Goal: Information Seeking & Learning: Learn about a topic

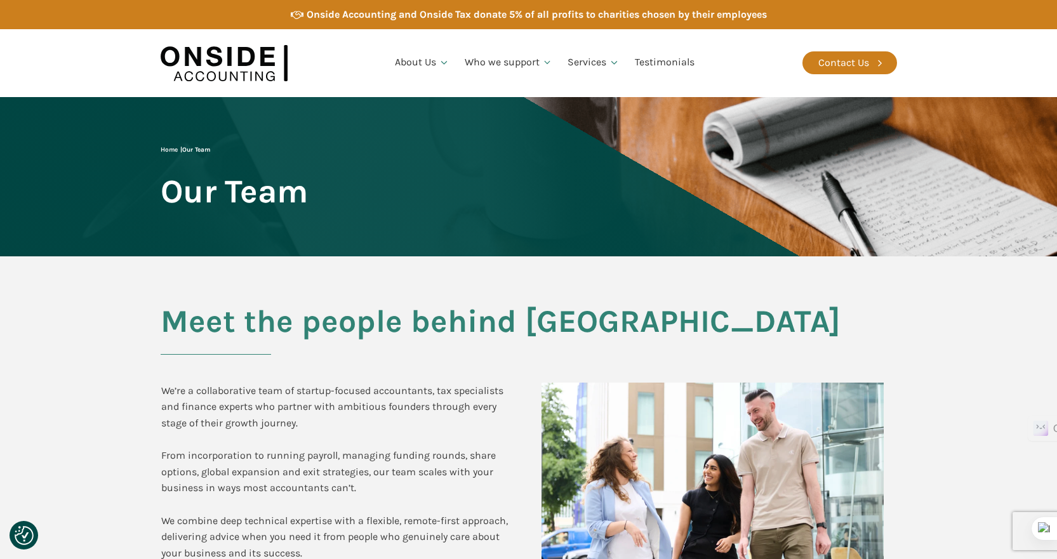
click at [129, 352] on section "Meet the people behind Onside We’re a collaborative team of startup-focused acc…" at bounding box center [528, 454] width 1057 height 396
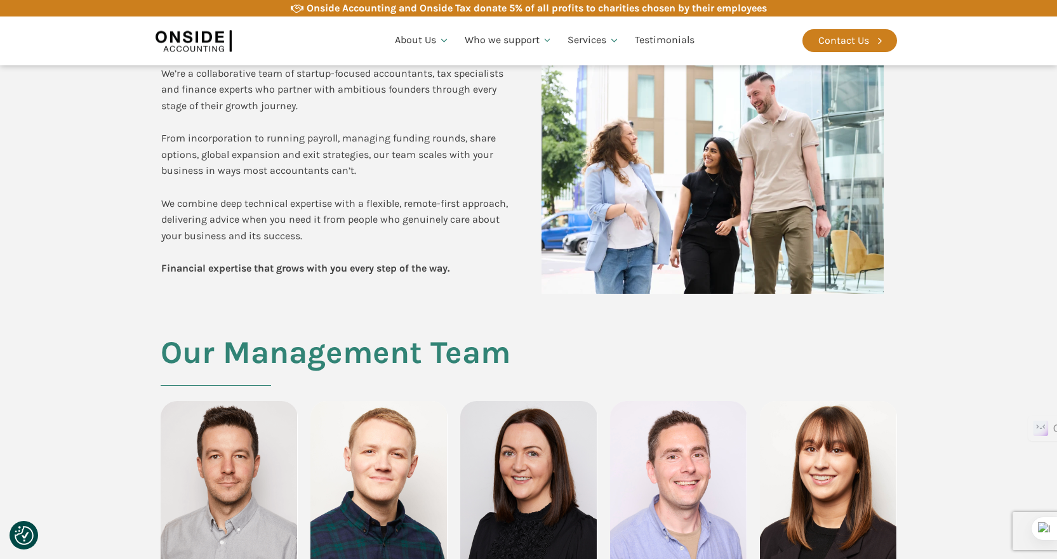
scroll to position [190, 0]
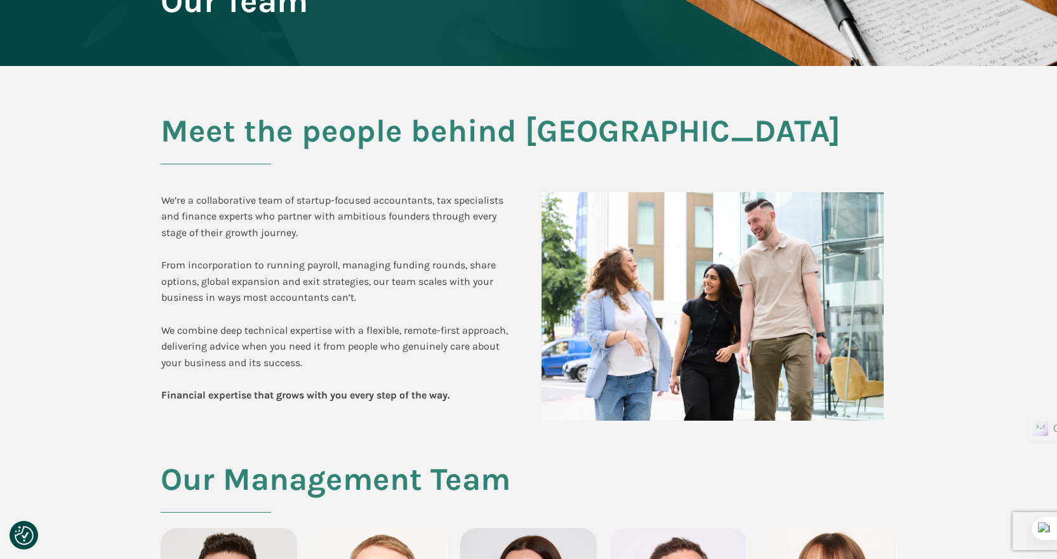
click at [110, 357] on section "Meet the people behind Onside We’re a collaborative team of startup-focused acc…" at bounding box center [528, 264] width 1057 height 396
click at [84, 415] on section "Meet the people behind Onside We’re a collaborative team of startup-focused acc…" at bounding box center [528, 264] width 1057 height 396
click at [44, 400] on section "Meet the people behind Onside We’re a collaborative team of startup-focused acc…" at bounding box center [528, 264] width 1057 height 396
click at [44, 404] on section "Meet the people behind Onside We’re a collaborative team of startup-focused acc…" at bounding box center [528, 264] width 1057 height 396
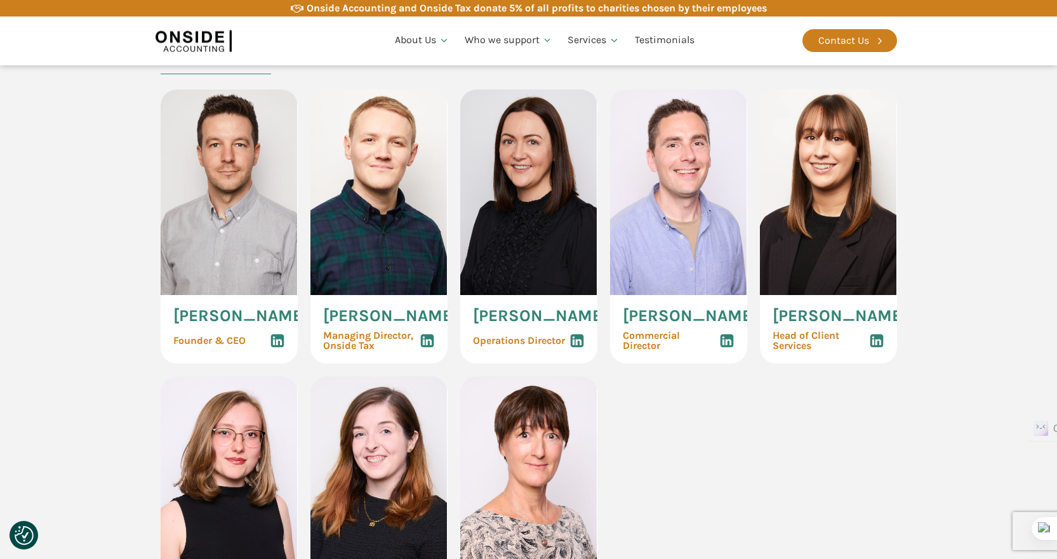
scroll to position [635, 0]
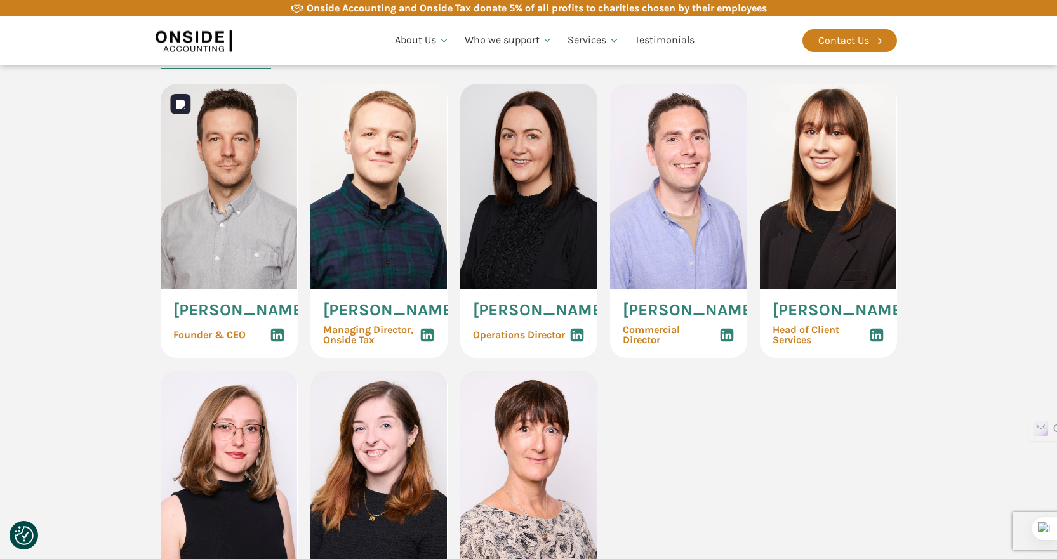
click at [233, 271] on img at bounding box center [229, 187] width 137 height 206
click at [202, 319] on span "[PERSON_NAME]" at bounding box center [240, 310] width 135 height 17
click at [191, 340] on span "Founder & CEO" at bounding box center [209, 335] width 72 height 10
click at [231, 236] on img at bounding box center [229, 187] width 137 height 206
click at [88, 333] on section "Our Management Team [PERSON_NAME] Founder & CEO [PERSON_NAME] Managing Director…" at bounding box center [528, 353] width 1057 height 670
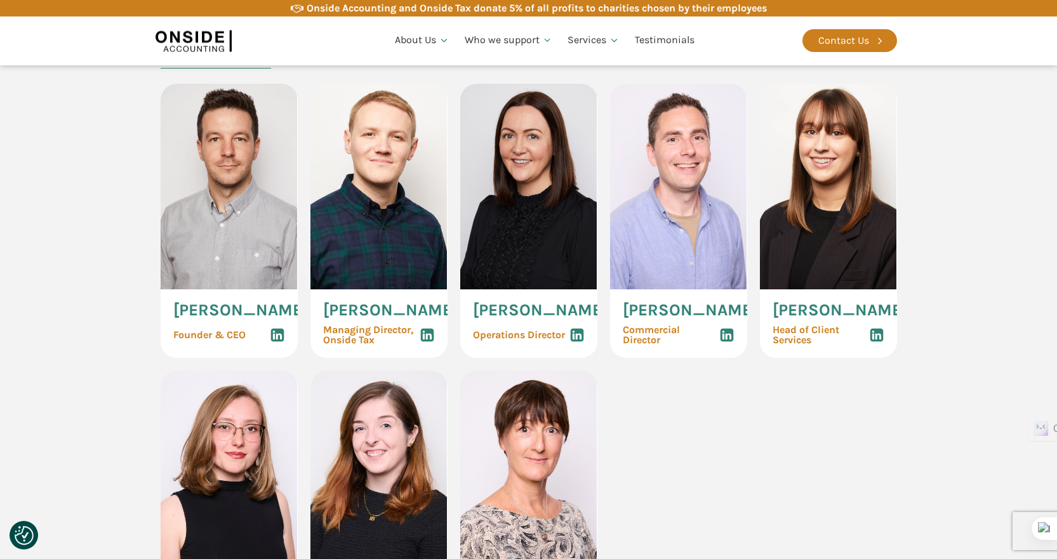
click at [142, 371] on section "Our Management Team [PERSON_NAME] Founder & CEO [PERSON_NAME] Managing Director…" at bounding box center [528, 353] width 1057 height 670
click at [121, 399] on section "Our Management Team [PERSON_NAME] Founder & CEO [PERSON_NAME] Managing Director…" at bounding box center [528, 353] width 1057 height 670
click at [119, 395] on section "Our Management Team [PERSON_NAME] Founder & CEO [PERSON_NAME] Managing Director…" at bounding box center [528, 353] width 1057 height 670
click at [111, 392] on section "Our Management Team [PERSON_NAME] Founder & CEO [PERSON_NAME] Managing Director…" at bounding box center [528, 353] width 1057 height 670
click at [359, 258] on img at bounding box center [378, 187] width 137 height 206
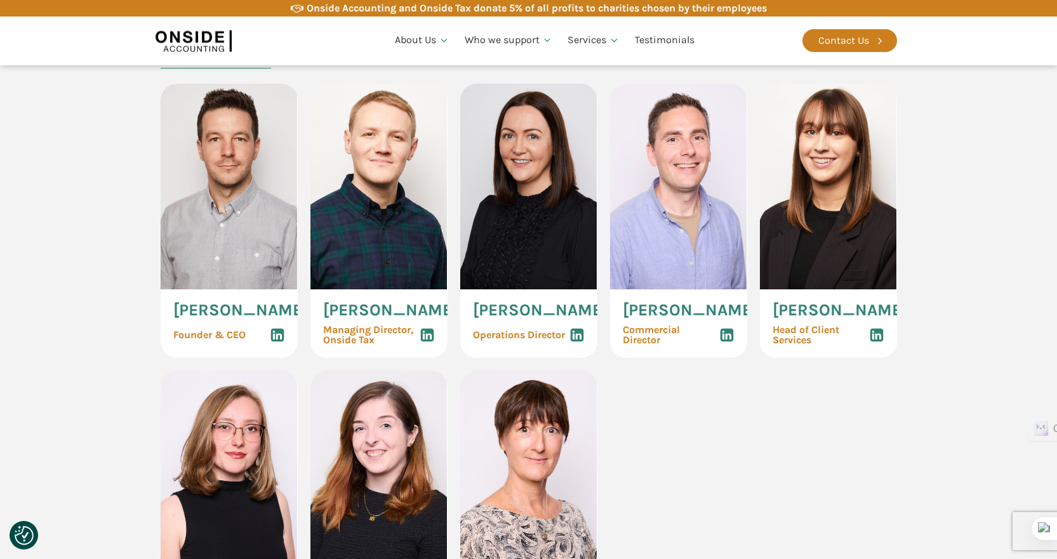
click at [150, 374] on div "Our Management Team [PERSON_NAME] Founder & CEO [PERSON_NAME] Managing Director…" at bounding box center [529, 353] width 762 height 670
click at [96, 392] on section "Our Management Team [PERSON_NAME] Founder & CEO [PERSON_NAME] Managing Director…" at bounding box center [528, 353] width 1057 height 670
click at [100, 394] on section "Our Management Team [PERSON_NAME] Founder & CEO [PERSON_NAME] Managing Director…" at bounding box center [528, 353] width 1057 height 670
click at [139, 381] on section "Our Management Team [PERSON_NAME] Founder & CEO [PERSON_NAME] Managing Director…" at bounding box center [528, 353] width 1057 height 670
click at [124, 398] on section "Our Management Team [PERSON_NAME] Founder & CEO [PERSON_NAME] Managing Director…" at bounding box center [528, 353] width 1057 height 670
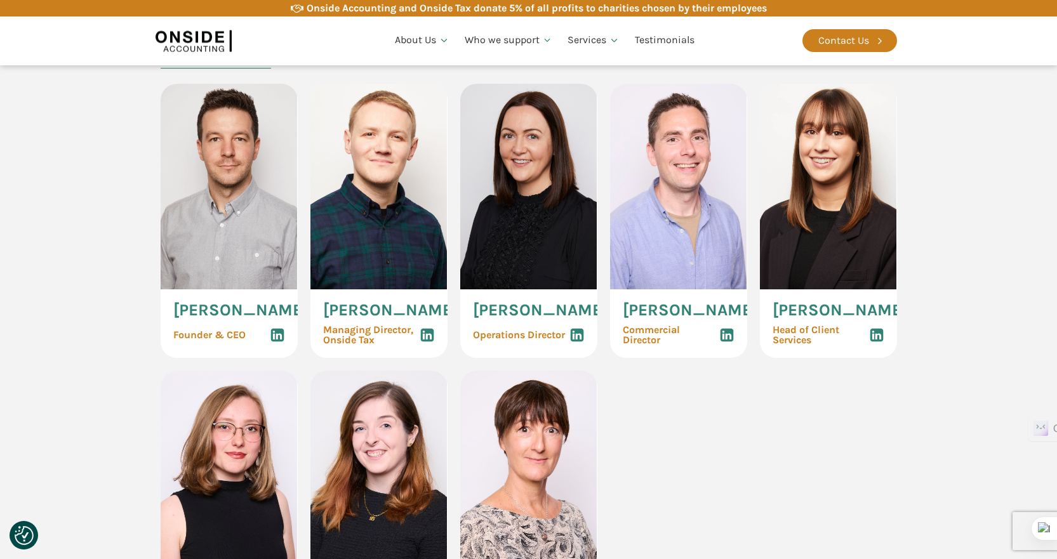
click at [918, 449] on section "Our Management Team [PERSON_NAME] Founder & CEO [PERSON_NAME] Managing Director…" at bounding box center [528, 353] width 1057 height 670
click at [913, 435] on section "Our Management Team [PERSON_NAME] Founder & CEO [PERSON_NAME] Managing Director…" at bounding box center [528, 353] width 1057 height 670
click at [850, 434] on div "[PERSON_NAME] Founder & CEO [PERSON_NAME] Managing Director, Onside Tax [PERSON…" at bounding box center [529, 362] width 736 height 556
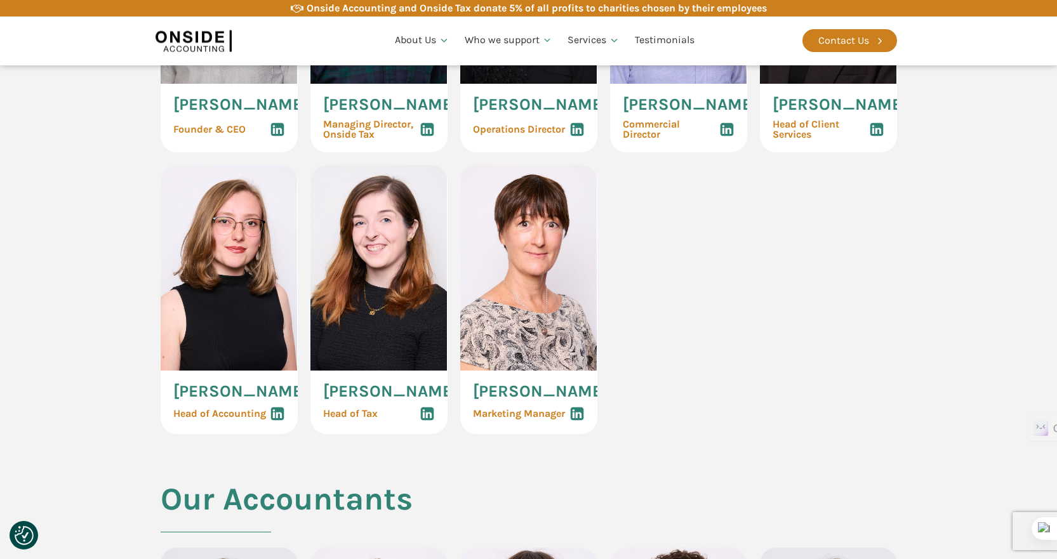
scroll to position [762, 0]
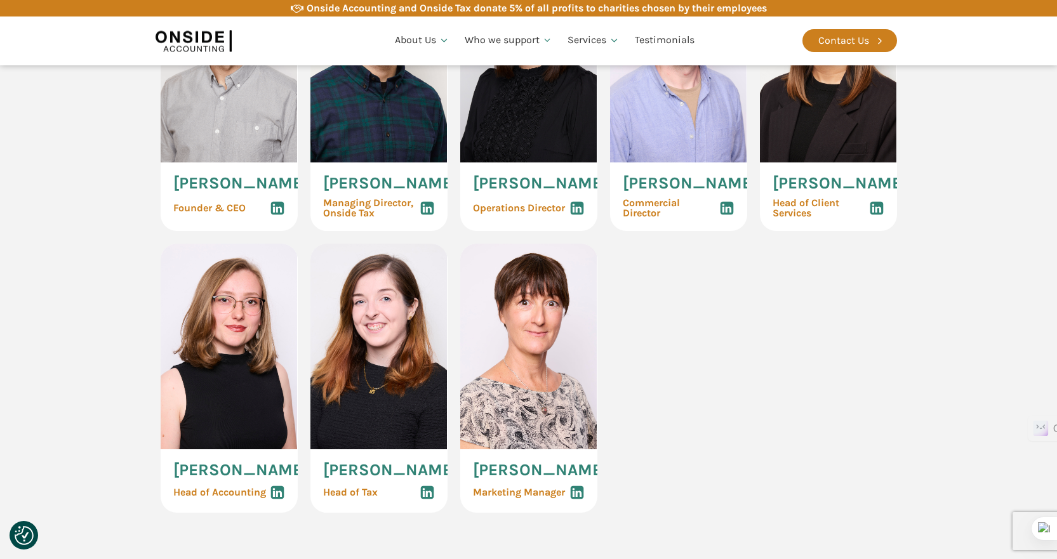
click at [835, 437] on div "[PERSON_NAME] Founder & CEO [PERSON_NAME] Managing Director, Onside Tax [PERSON…" at bounding box center [529, 235] width 736 height 556
click at [758, 438] on div "[PERSON_NAME] Founder & CEO [PERSON_NAME] Managing Director, Onside Tax [PERSON…" at bounding box center [529, 235] width 736 height 556
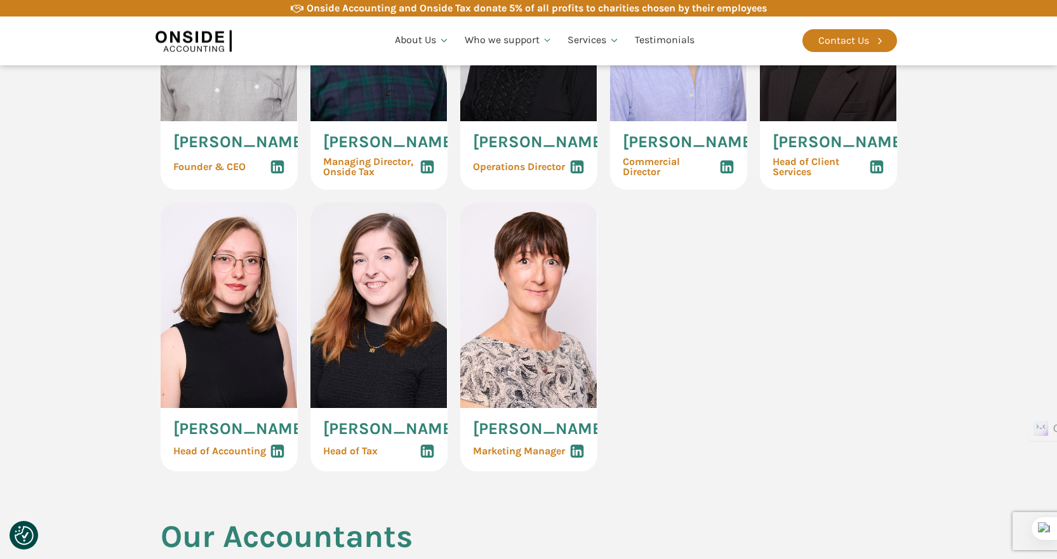
scroll to position [825, 0]
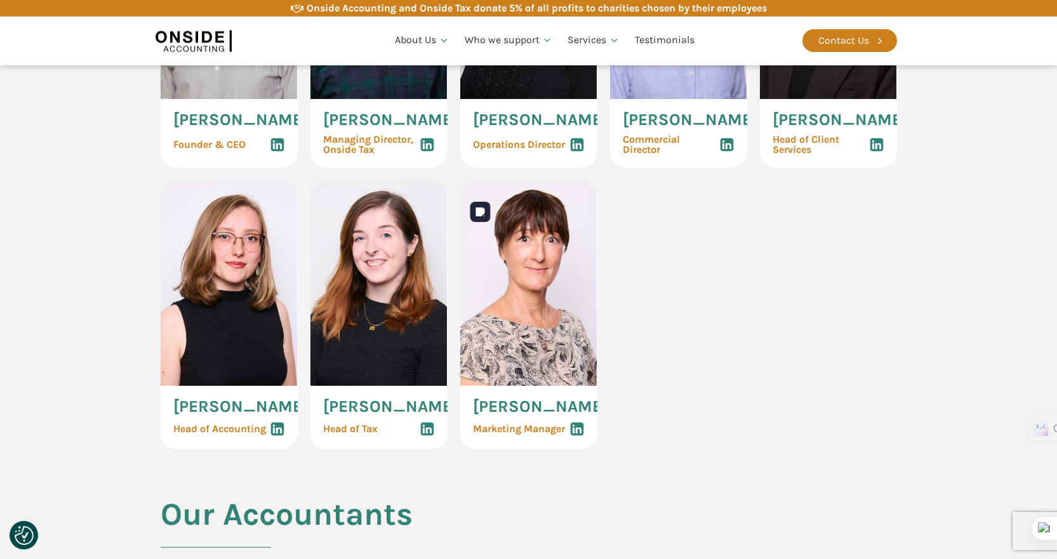
click at [583, 344] on img at bounding box center [528, 283] width 137 height 206
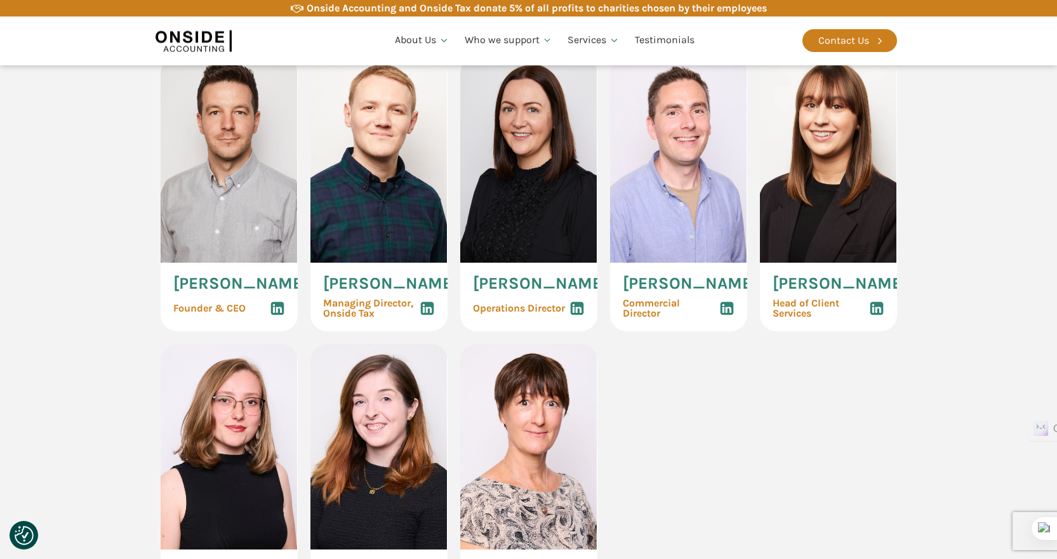
scroll to position [508, 0]
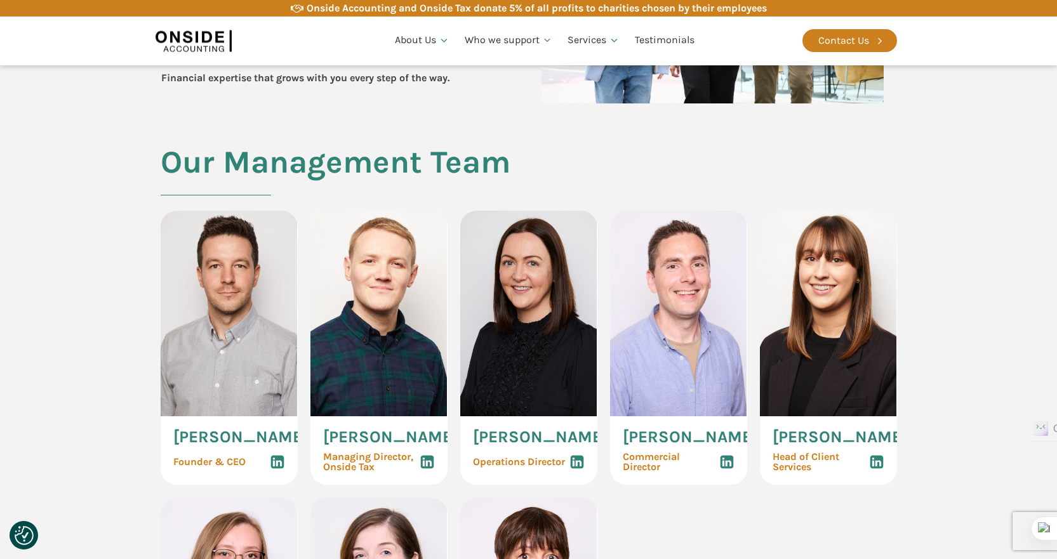
click at [948, 404] on section "Our Management Team [PERSON_NAME] Founder & CEO [PERSON_NAME] Managing Director…" at bounding box center [528, 480] width 1057 height 670
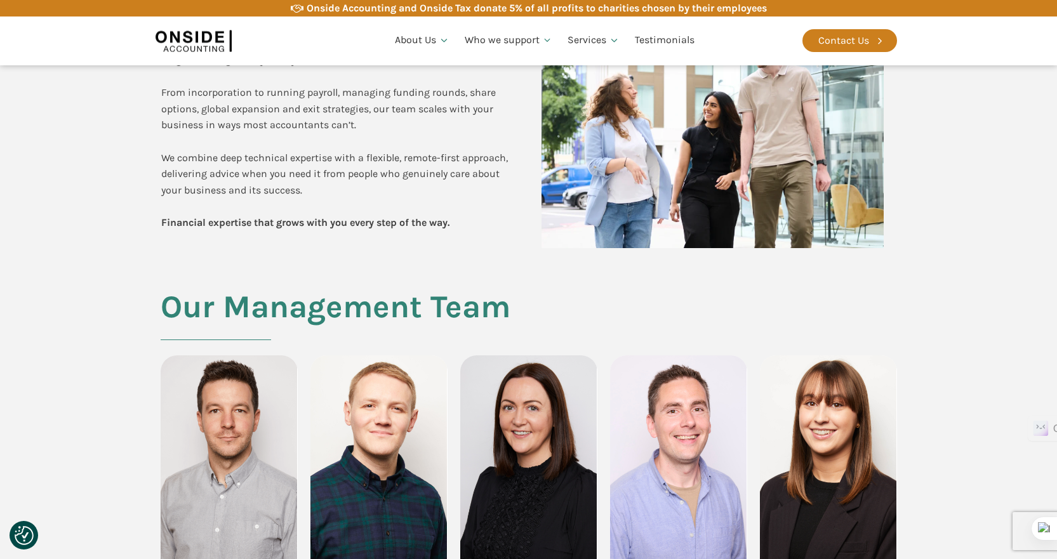
scroll to position [635, 0]
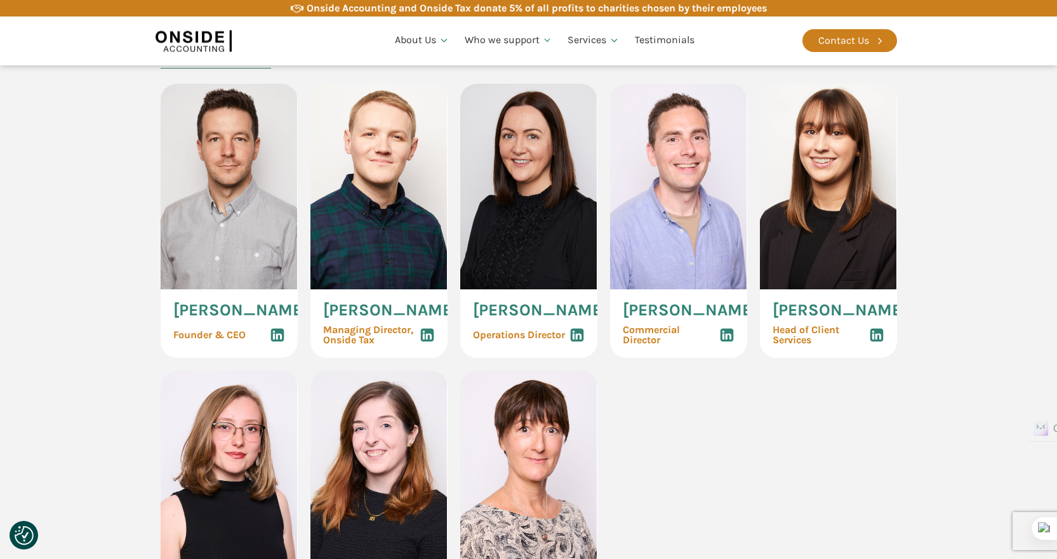
click at [938, 390] on section "Our Management Team [PERSON_NAME] Founder & CEO [PERSON_NAME] Managing Director…" at bounding box center [528, 353] width 1057 height 670
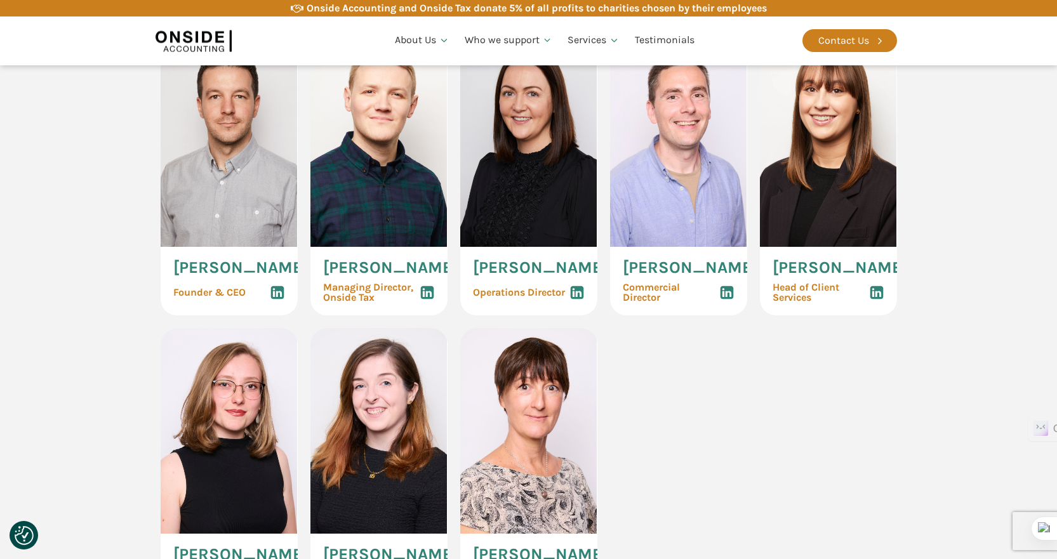
scroll to position [698, 0]
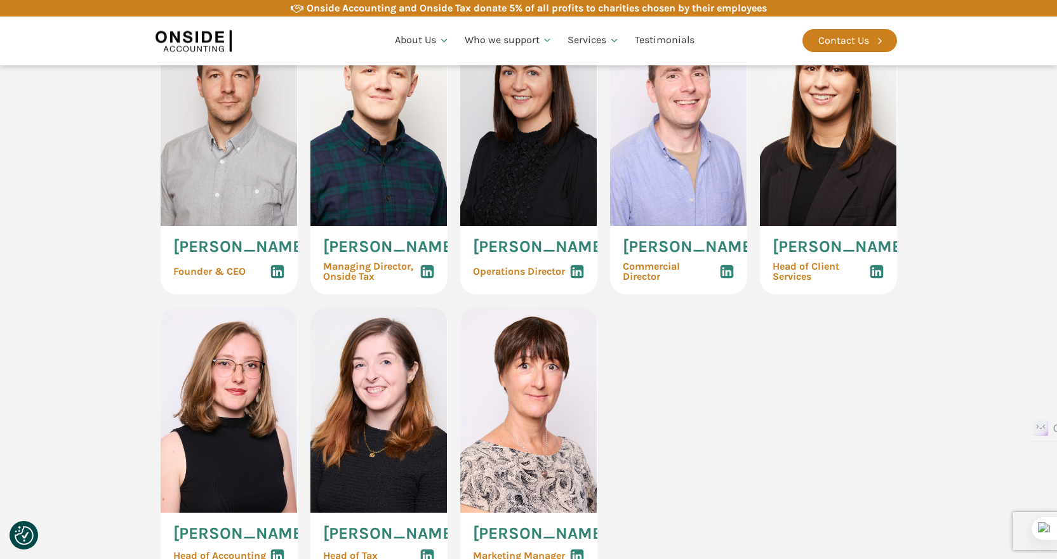
click at [794, 397] on div "[PERSON_NAME] Founder & CEO [PERSON_NAME] Managing Director, Onside Tax [PERSON…" at bounding box center [529, 298] width 736 height 556
click at [721, 409] on div "[PERSON_NAME] Founder & CEO [PERSON_NAME] Managing Director, Onside Tax [PERSON…" at bounding box center [529, 298] width 736 height 556
click at [742, 420] on div "[PERSON_NAME] Founder & CEO [PERSON_NAME] Managing Director, Onside Tax [PERSON…" at bounding box center [529, 298] width 736 height 556
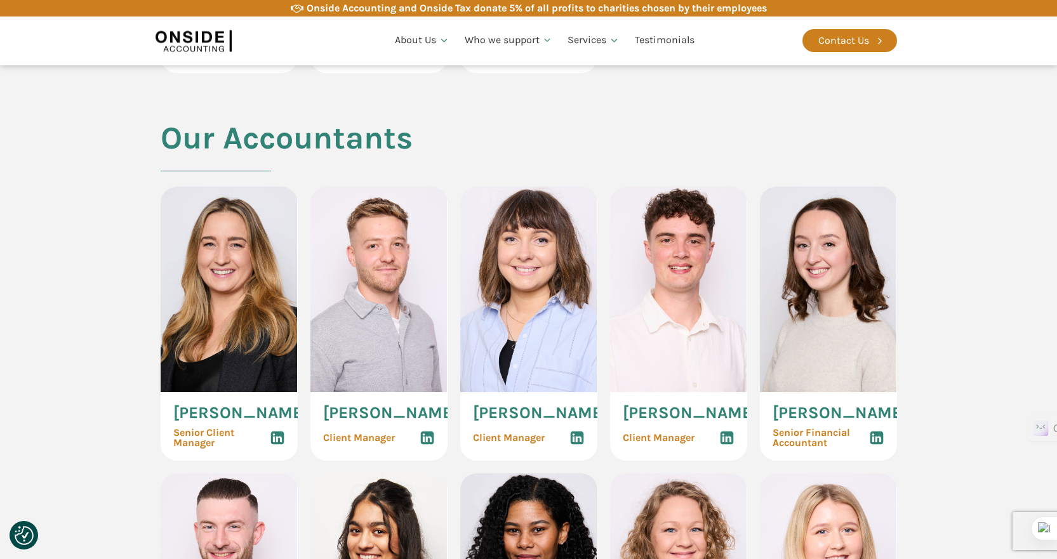
scroll to position [1206, 0]
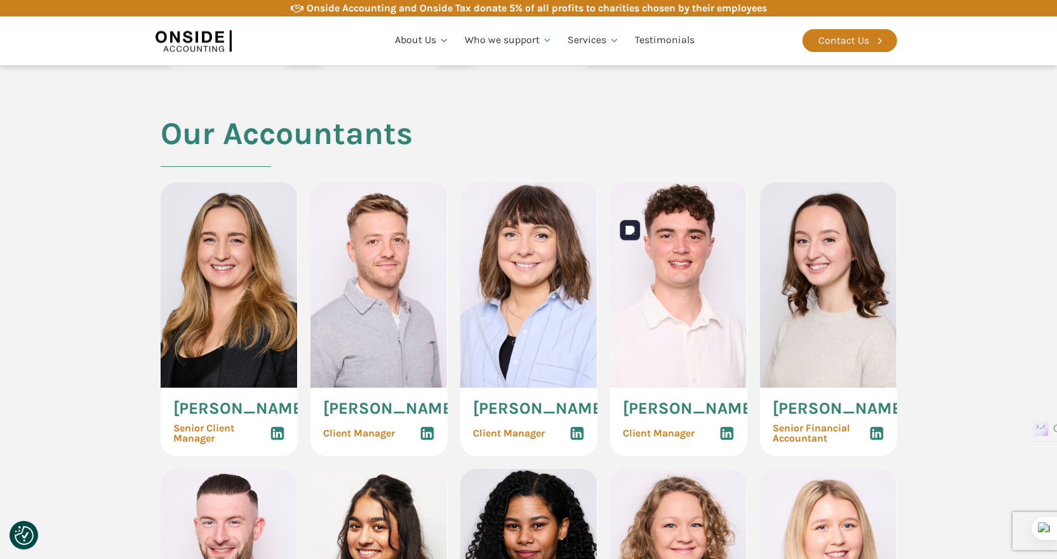
click at [656, 388] on img at bounding box center [678, 285] width 137 height 206
click at [343, 375] on img at bounding box center [378, 285] width 137 height 206
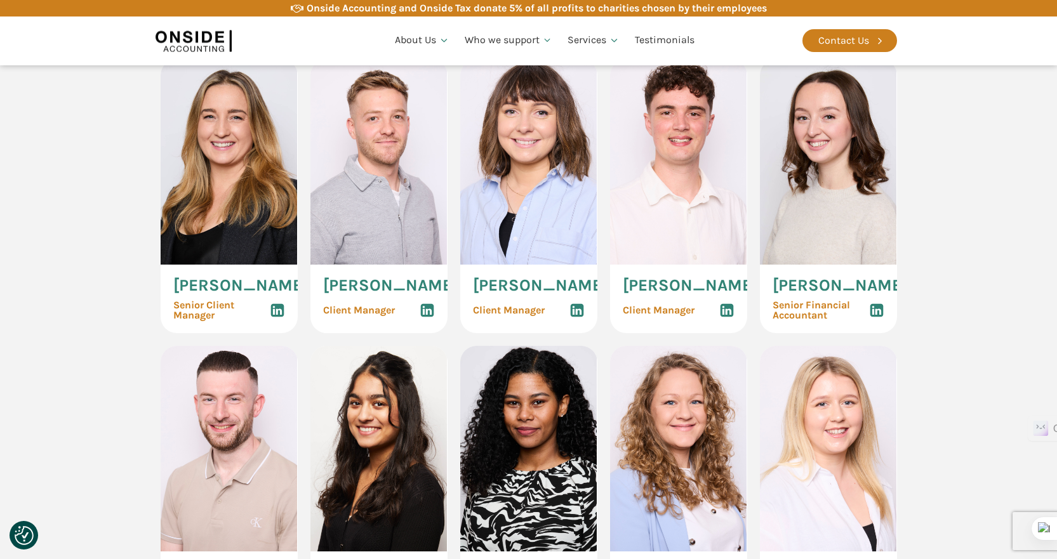
scroll to position [1333, 0]
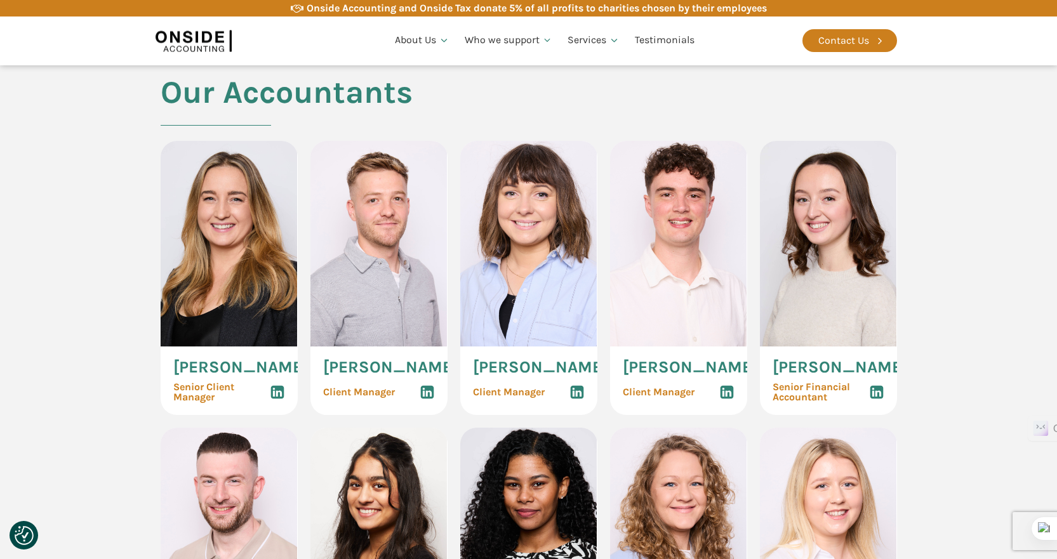
scroll to position [1270, 0]
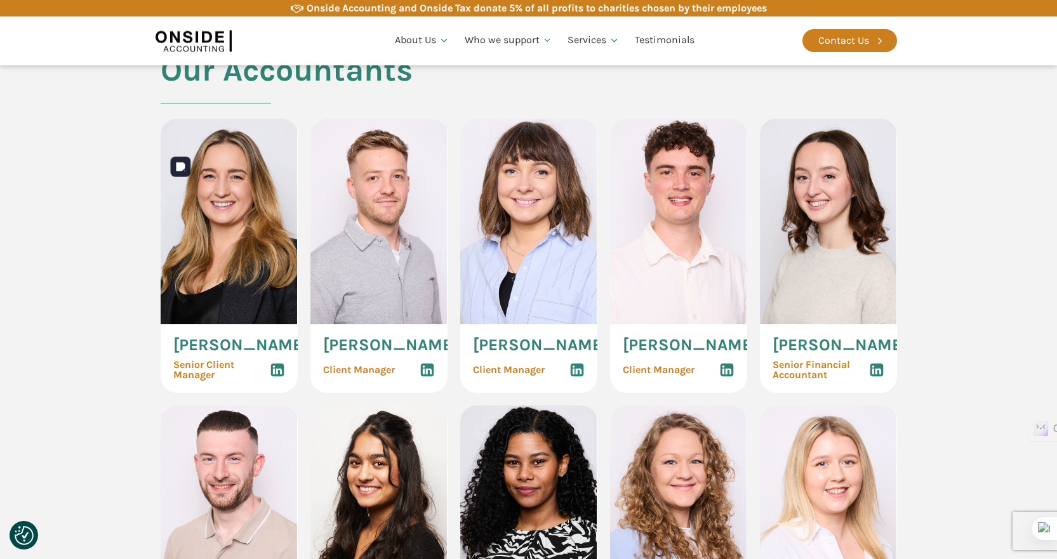
click at [277, 280] on img at bounding box center [229, 222] width 137 height 206
click at [340, 282] on img at bounding box center [378, 222] width 137 height 206
click at [566, 283] on img at bounding box center [528, 222] width 137 height 206
drag, startPoint x: 630, startPoint y: 280, endPoint x: 793, endPoint y: 280, distance: 162.5
click at [632, 280] on img at bounding box center [678, 222] width 137 height 206
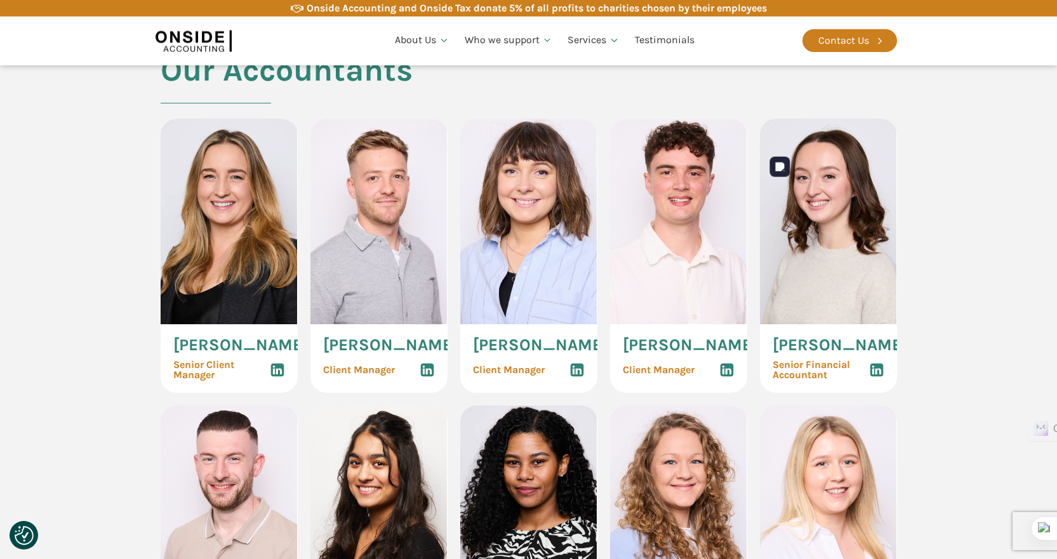
click at [859, 279] on img at bounding box center [828, 222] width 137 height 206
click at [326, 277] on img at bounding box center [378, 222] width 137 height 206
drag, startPoint x: 262, startPoint y: 277, endPoint x: 43, endPoint y: 291, distance: 219.4
click at [260, 277] on img at bounding box center [229, 222] width 137 height 206
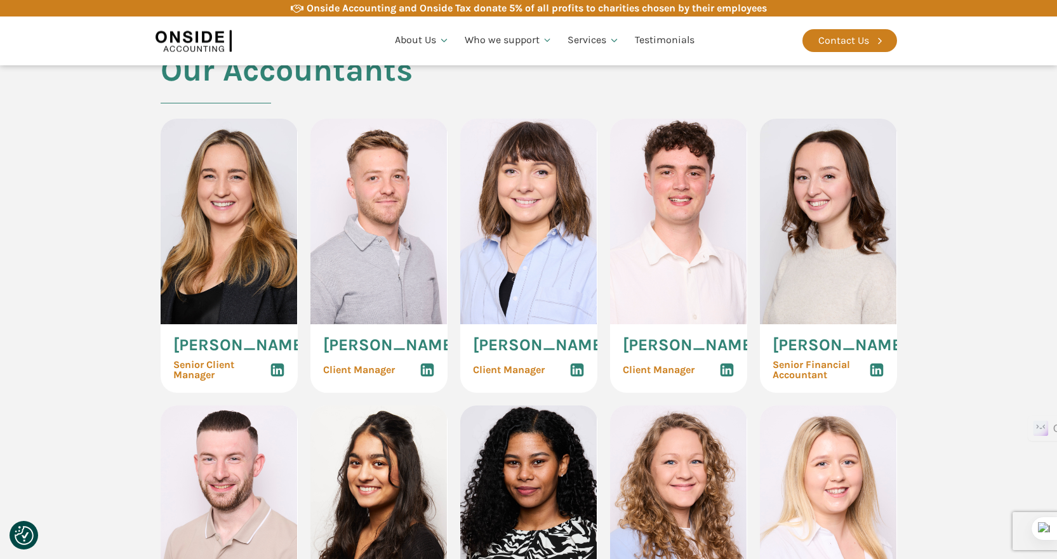
click at [236, 294] on img at bounding box center [229, 222] width 137 height 206
click at [378, 288] on img at bounding box center [378, 222] width 137 height 206
click at [514, 285] on img at bounding box center [528, 222] width 137 height 206
drag, startPoint x: 108, startPoint y: 378, endPoint x: 102, endPoint y: 379, distance: 6.5
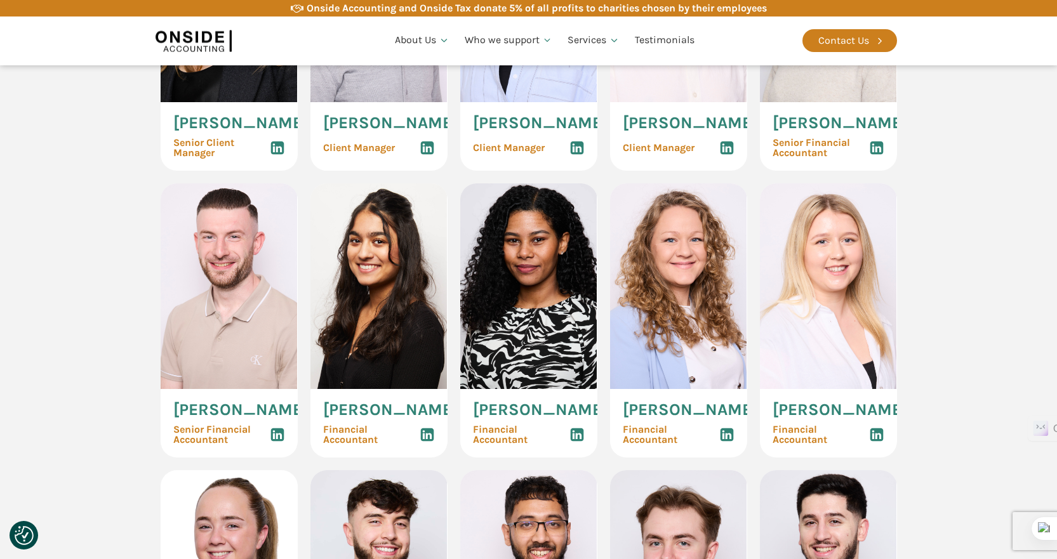
scroll to position [1587, 0]
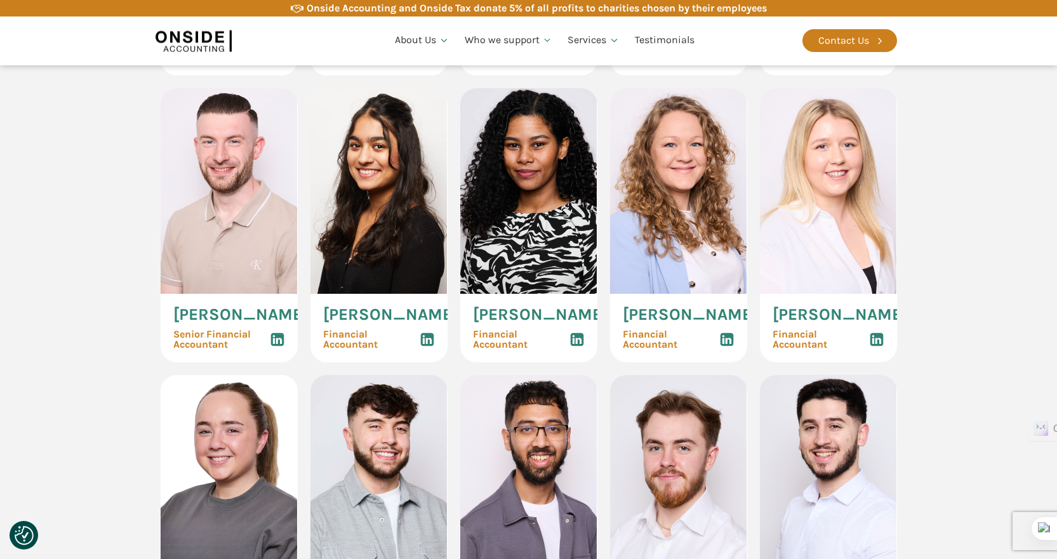
click at [102, 388] on section "Our Accountants [PERSON_NAME] Senior Client Manager [PERSON_NAME] Client Manage…" at bounding box center [528, 367] width 1057 height 1265
click at [82, 398] on section "Our Accountants [PERSON_NAME] Senior Client Manager [PERSON_NAME] Client Manage…" at bounding box center [528, 367] width 1057 height 1265
click at [79, 395] on section "Our Accountants [PERSON_NAME] Senior Client Manager [PERSON_NAME] Client Manage…" at bounding box center [528, 367] width 1057 height 1265
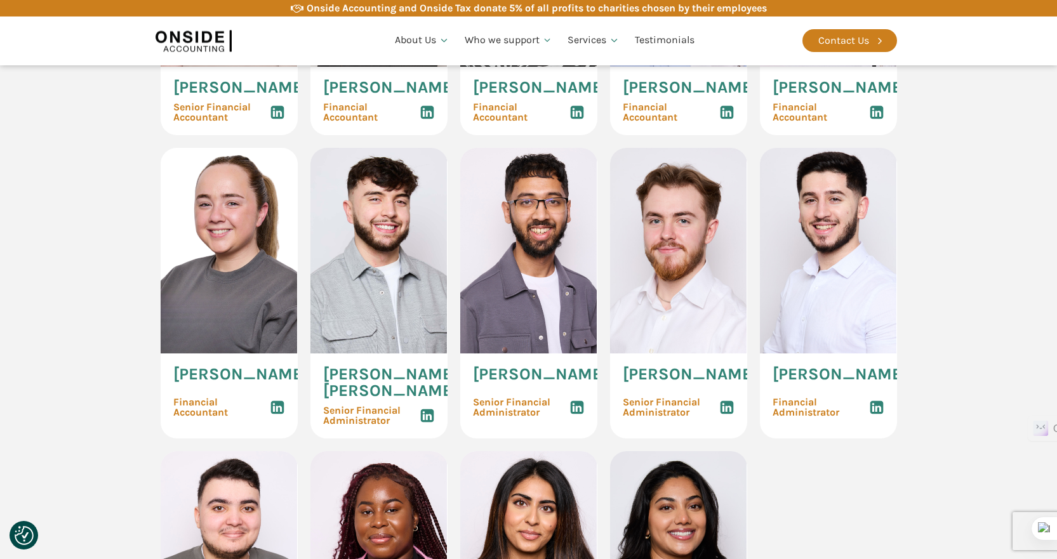
scroll to position [1841, 0]
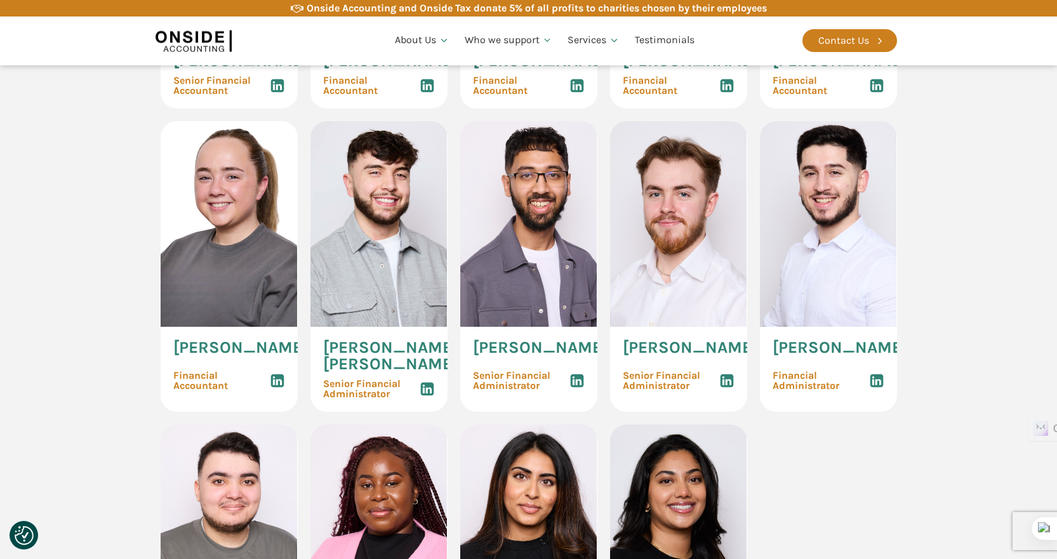
click at [103, 404] on section "Our Accountants [PERSON_NAME] Senior Client Manager [PERSON_NAME] Client Manage…" at bounding box center [528, 113] width 1057 height 1265
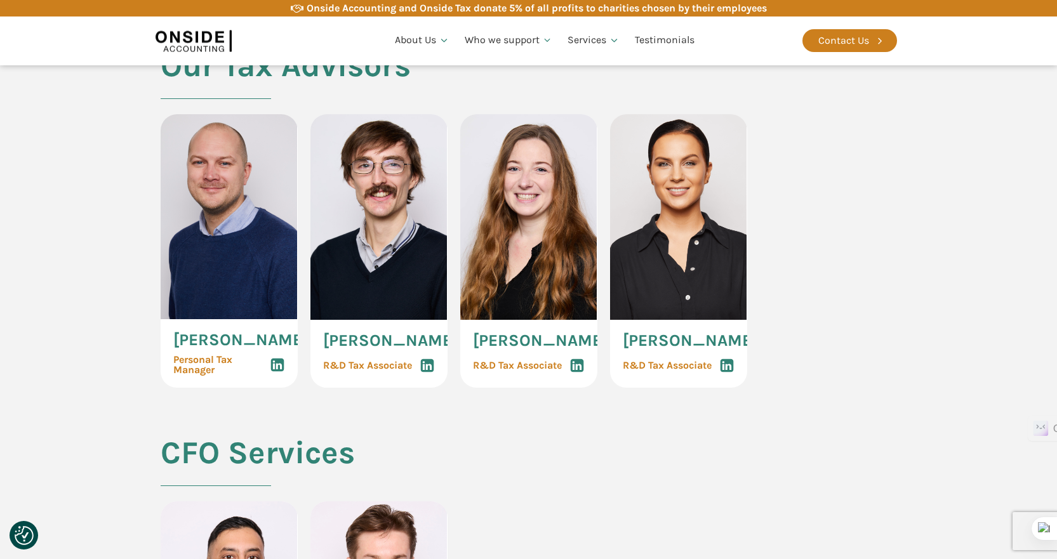
click at [60, 396] on section "Our Tax Advisors [PERSON_NAME] Personal Tax Manager [PERSON_NAME] R&D Tax Assoc…" at bounding box center [528, 242] width 1057 height 388
click at [204, 375] on span "Personal Tax Manager" at bounding box center [221, 365] width 96 height 20
click at [98, 397] on section "Our Tax Advisors [PERSON_NAME] Personal Tax Manager [PERSON_NAME] R&D Tax Assoc…" at bounding box center [528, 242] width 1057 height 388
click at [81, 391] on section "Our Tax Advisors [PERSON_NAME] Personal Tax Manager [PERSON_NAME] R&D Tax Assoc…" at bounding box center [528, 242] width 1057 height 388
click at [66, 375] on section "Our Tax Advisors [PERSON_NAME] Personal Tax Manager [PERSON_NAME] R&D Tax Assoc…" at bounding box center [528, 242] width 1057 height 388
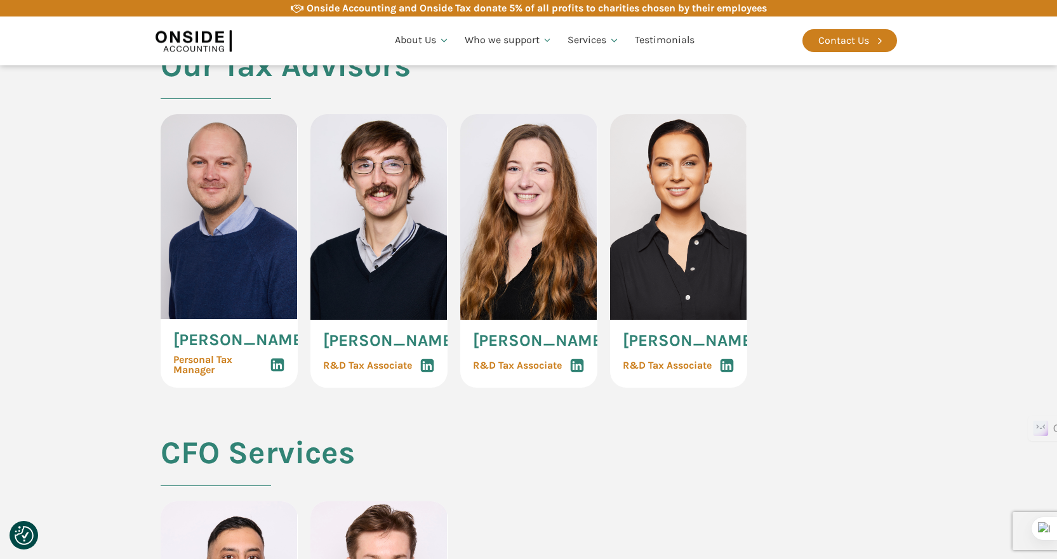
click at [65, 356] on section "Our Tax Advisors [PERSON_NAME] Personal Tax Manager [PERSON_NAME] R&D Tax Assoc…" at bounding box center [528, 242] width 1057 height 388
click at [74, 379] on section "Our Tax Advisors [PERSON_NAME] Personal Tax Manager [PERSON_NAME] R&D Tax Assoc…" at bounding box center [528, 242] width 1057 height 388
click at [74, 375] on section "Our Tax Advisors [PERSON_NAME] Personal Tax Manager [PERSON_NAME] R&D Tax Assoc…" at bounding box center [528, 242] width 1057 height 388
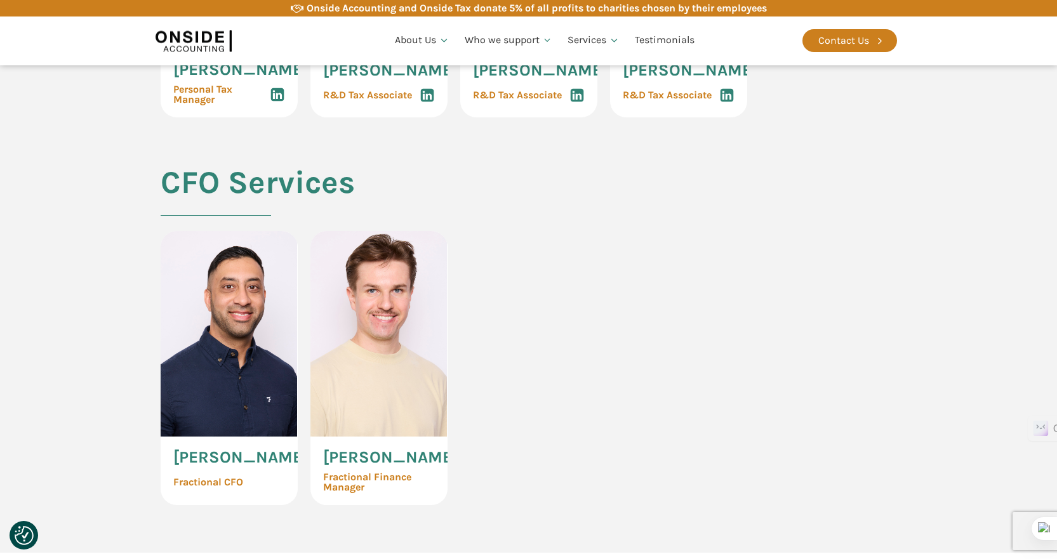
scroll to position [2603, 0]
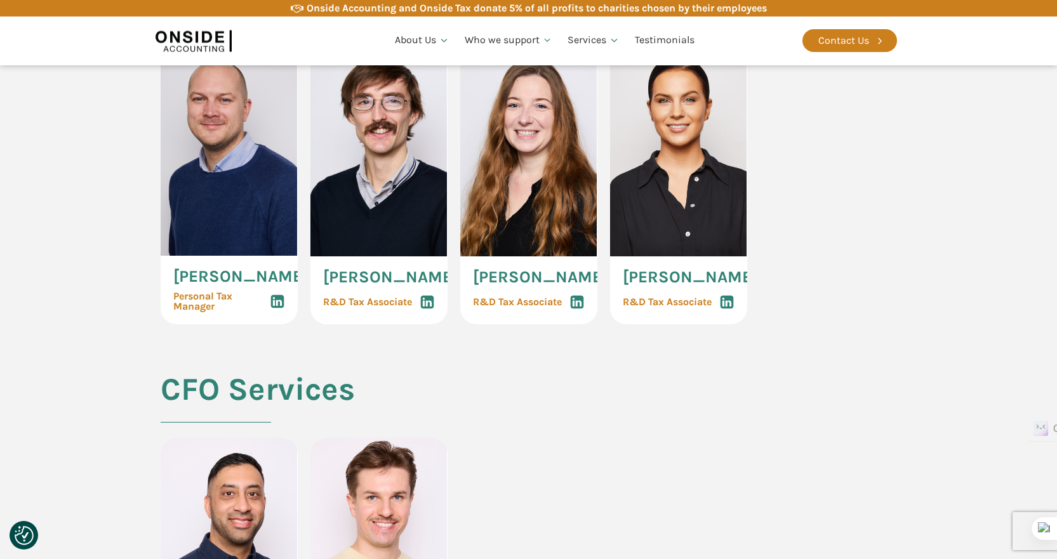
click at [76, 368] on section "Our Tax Advisors [PERSON_NAME] Personal Tax Manager [PERSON_NAME] R&D Tax Assoc…" at bounding box center [528, 179] width 1057 height 388
drag, startPoint x: 69, startPoint y: 383, endPoint x: 76, endPoint y: 383, distance: 7.0
click at [69, 373] on section "Our Tax Advisors [PERSON_NAME] Personal Tax Manager [PERSON_NAME] R&D Tax Assoc…" at bounding box center [528, 179] width 1057 height 388
click at [93, 373] on section "Our Tax Advisors [PERSON_NAME] Personal Tax Manager [PERSON_NAME] R&D Tax Assoc…" at bounding box center [528, 179] width 1057 height 388
click at [96, 373] on section "Our Tax Advisors [PERSON_NAME] Personal Tax Manager [PERSON_NAME] R&D Tax Assoc…" at bounding box center [528, 179] width 1057 height 388
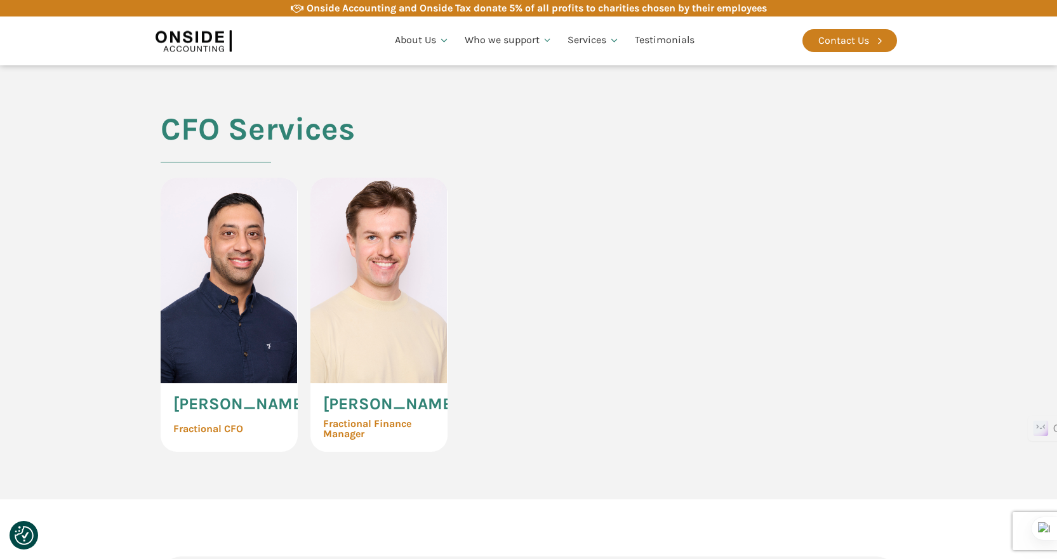
scroll to position [2984, 0]
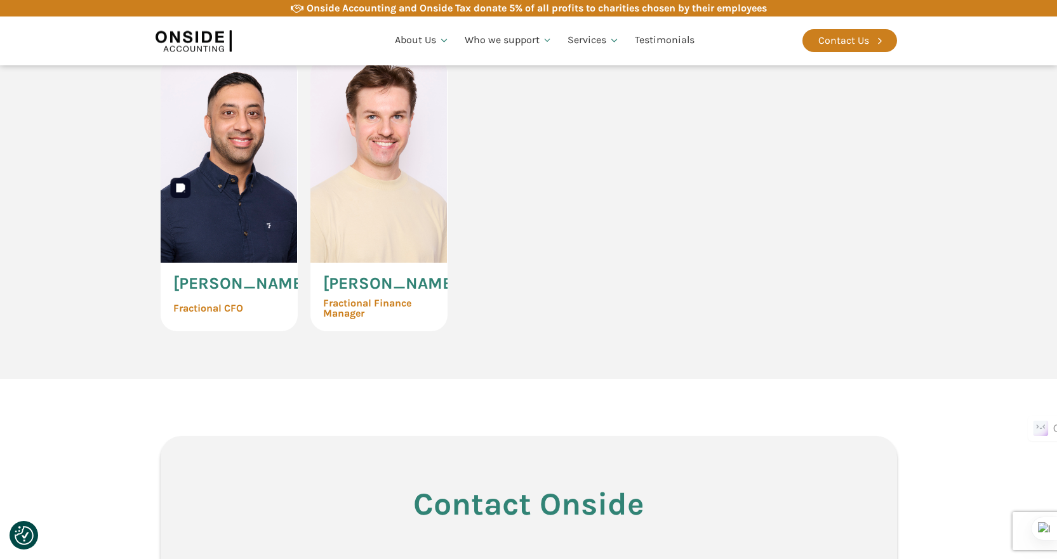
click at [231, 263] on img at bounding box center [229, 160] width 137 height 206
drag, startPoint x: 227, startPoint y: 409, endPoint x: 354, endPoint y: 387, distance: 128.8
click at [226, 292] on span "[PERSON_NAME]" at bounding box center [240, 284] width 135 height 17
drag, startPoint x: 568, startPoint y: 362, endPoint x: 554, endPoint y: 366, distance: 14.5
click at [569, 331] on div "[PERSON_NAME] Fractional CFO [PERSON_NAME] Fractional Finance Manager" at bounding box center [529, 194] width 736 height 274
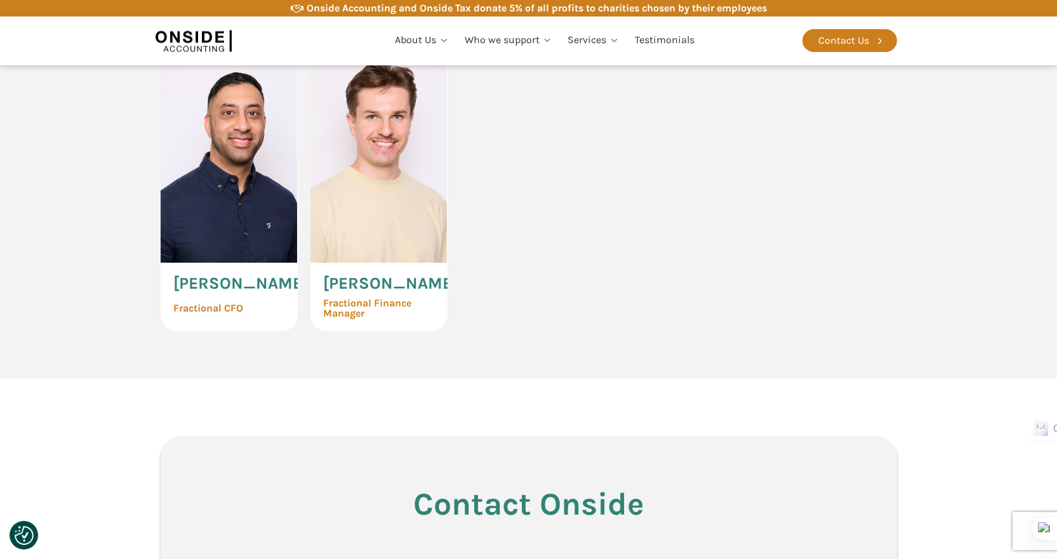
drag, startPoint x: 129, startPoint y: 333, endPoint x: 119, endPoint y: 336, distance: 10.6
click at [126, 336] on section "CFO Services [PERSON_NAME] Fractional CFO [PERSON_NAME] Fractional Finance Mana…" at bounding box center [528, 185] width 1057 height 388
click at [217, 292] on span "[PERSON_NAME]" at bounding box center [240, 284] width 135 height 17
drag, startPoint x: 206, startPoint y: 441, endPoint x: 209, endPoint y: 427, distance: 13.7
click at [206, 314] on span "Fractional CFO" at bounding box center [208, 308] width 70 height 10
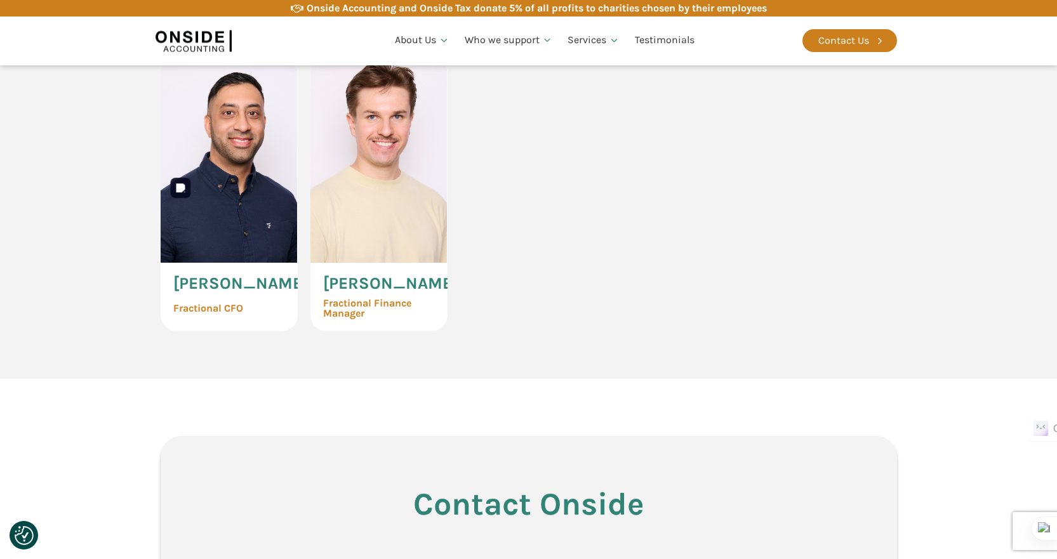
click at [251, 263] on img at bounding box center [229, 160] width 137 height 206
click at [499, 331] on div "[PERSON_NAME] Fractional CFO [PERSON_NAME] Fractional Finance Manager" at bounding box center [529, 194] width 736 height 274
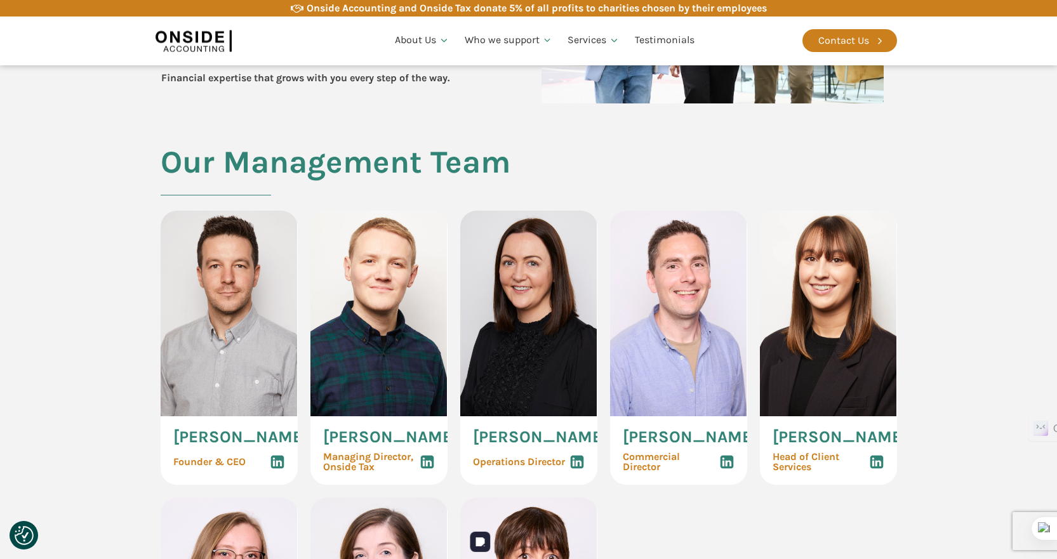
scroll to position [0, 0]
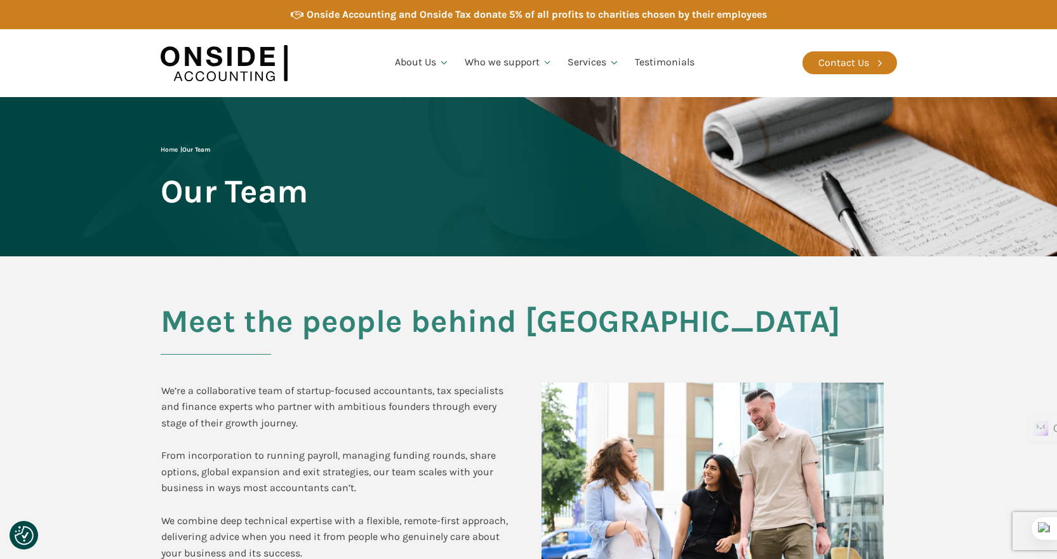
click at [376, 332] on h2 "Meet the people behind [GEOGRAPHIC_DATA]" at bounding box center [529, 329] width 736 height 51
